Goal: Task Accomplishment & Management: Complete application form

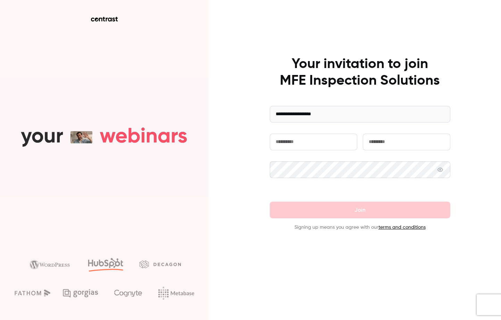
click at [312, 145] on input "text" at bounding box center [313, 142] width 87 height 17
type input "******"
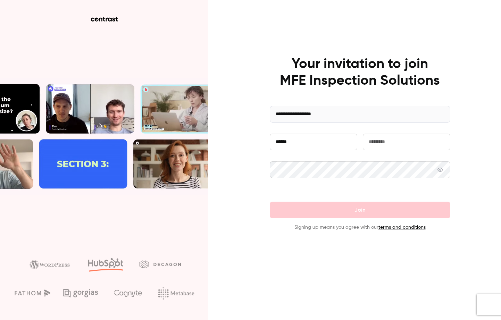
type input "********"
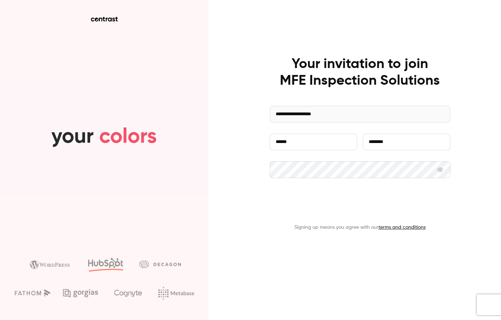
click at [365, 208] on button "Join" at bounding box center [360, 210] width 181 height 17
